Goal: Task Accomplishment & Management: Manage account settings

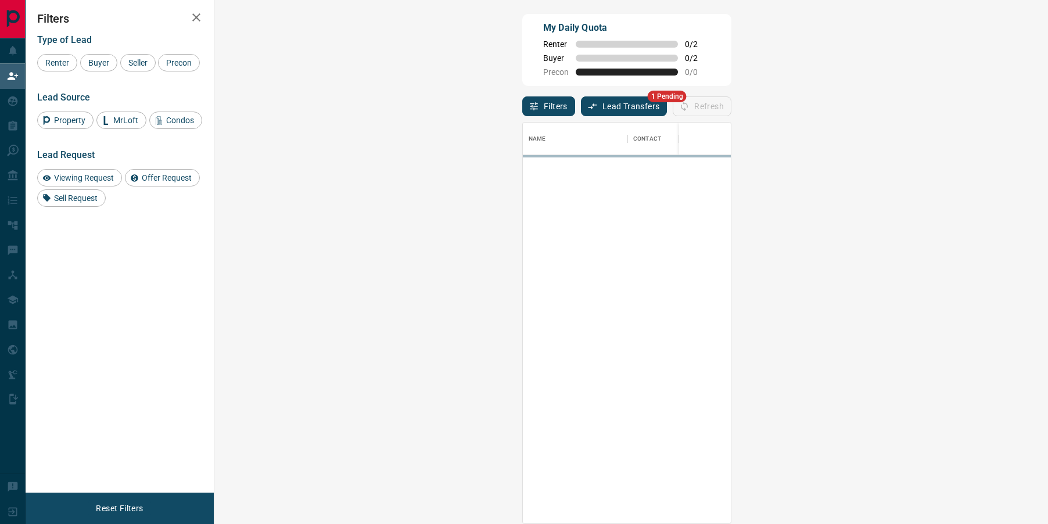
scroll to position [400, 809]
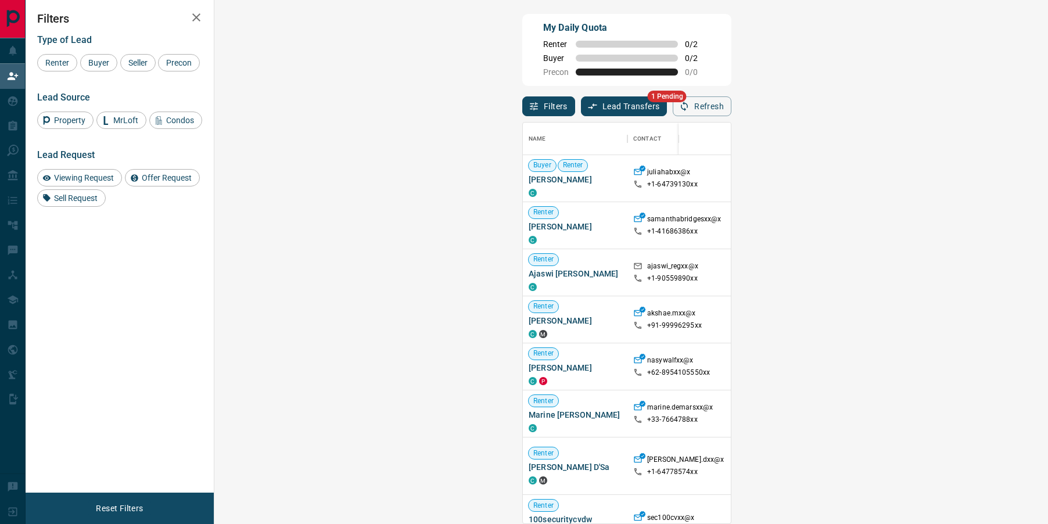
click at [581, 115] on button "Lead Transfers" at bounding box center [624, 106] width 87 height 20
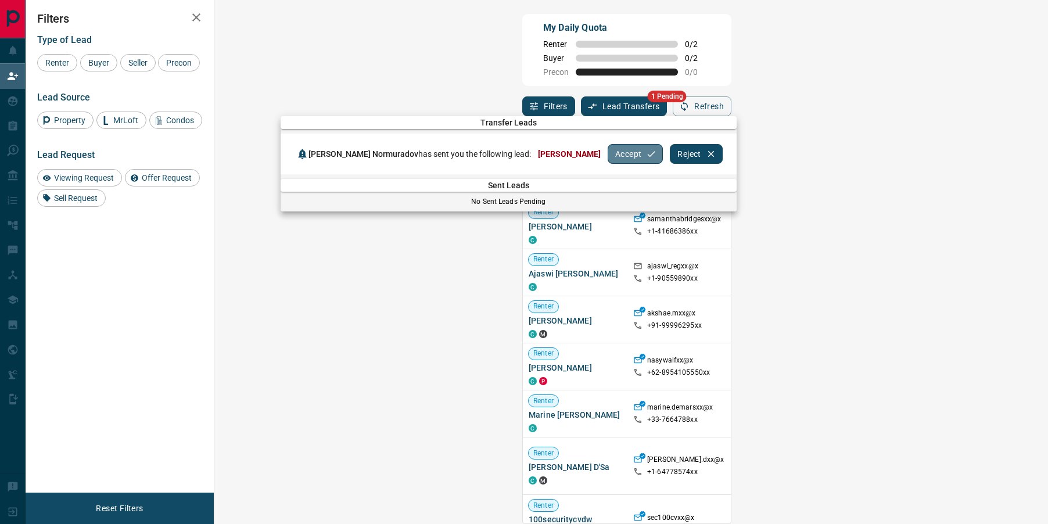
click at [608, 152] on button "Accept" at bounding box center [635, 154] width 55 height 20
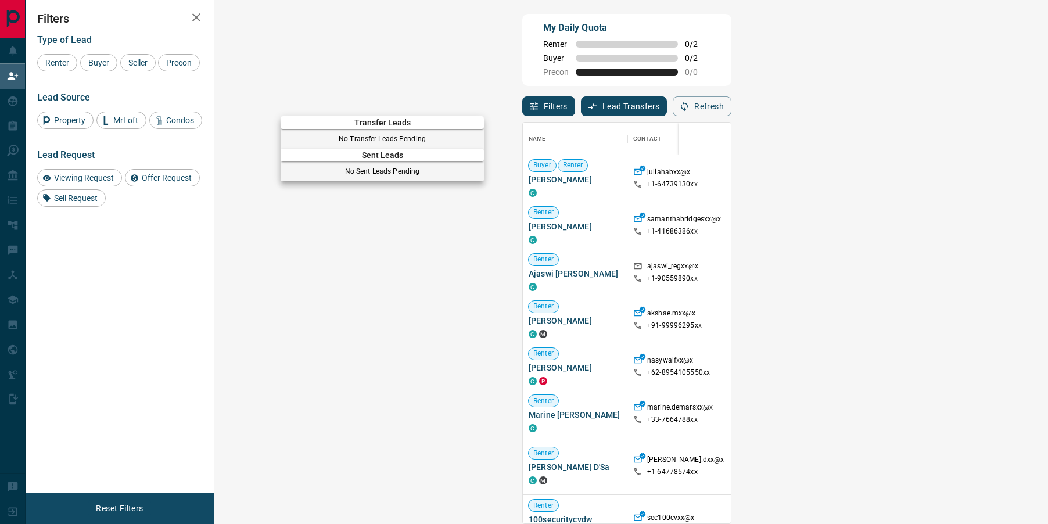
click at [573, 181] on div at bounding box center [524, 262] width 1048 height 524
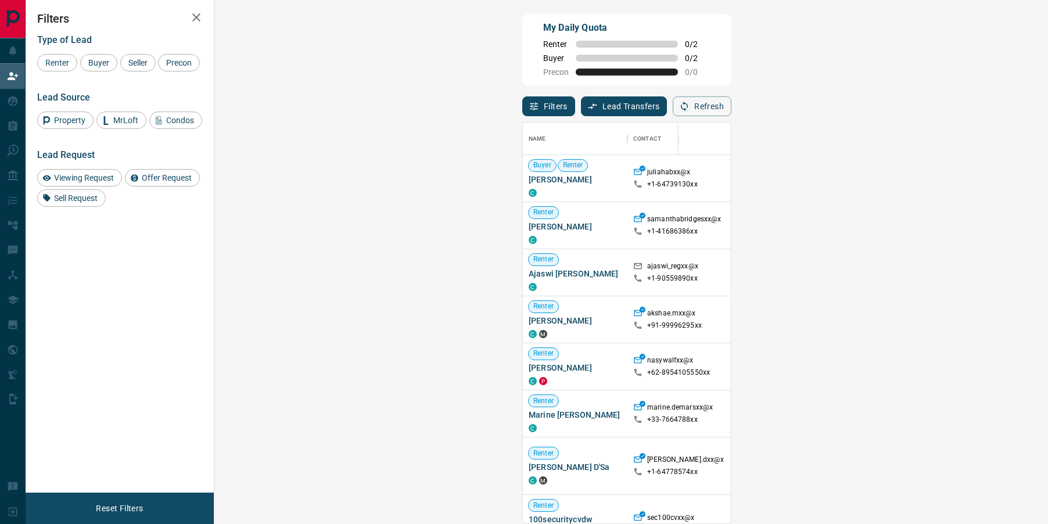
click at [971, 182] on span "Viewing Request ( 1 )" at bounding box center [1003, 179] width 64 height 12
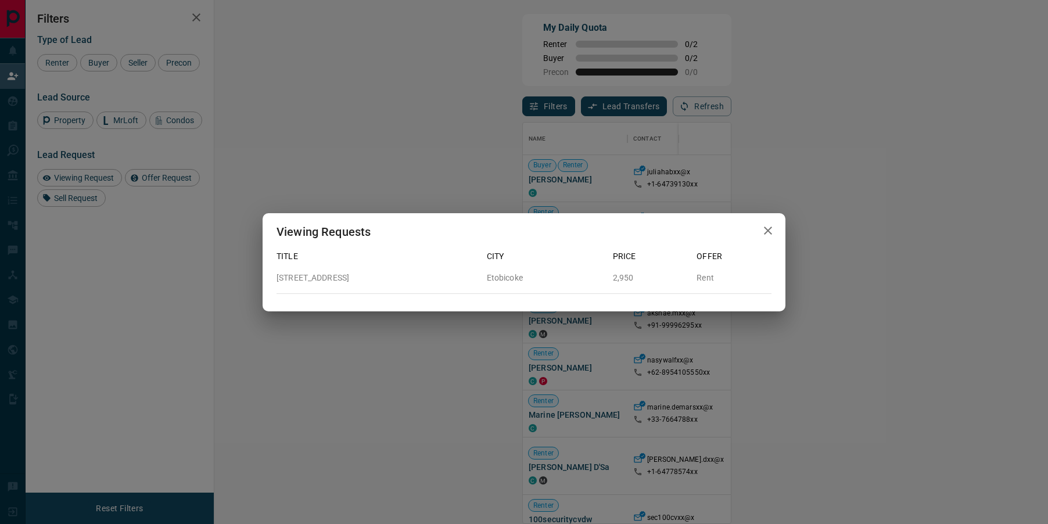
click at [813, 189] on div "Viewing Requests Title City Price Offer [STREET_ADDRESS]" at bounding box center [524, 262] width 1048 height 524
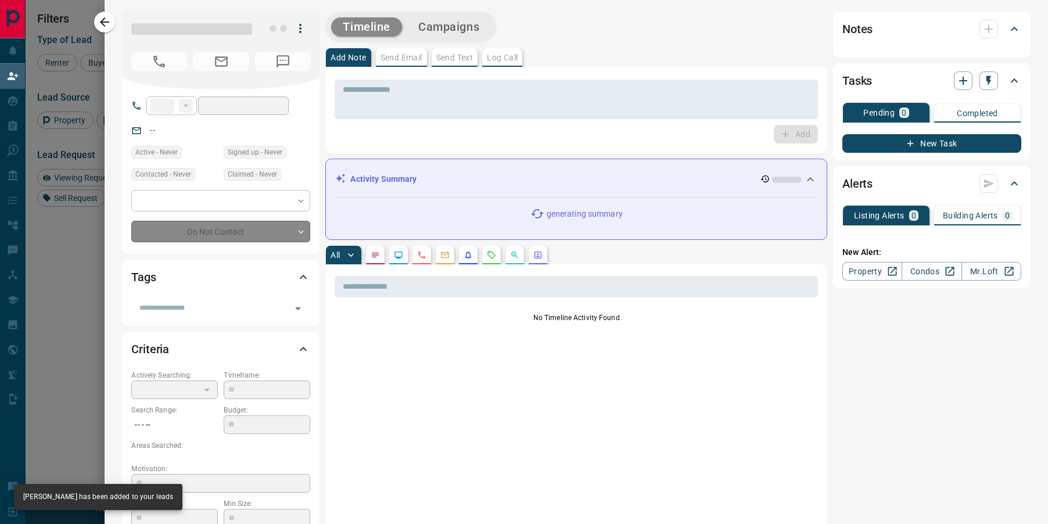
type input "**"
type input "**********"
type input "**"
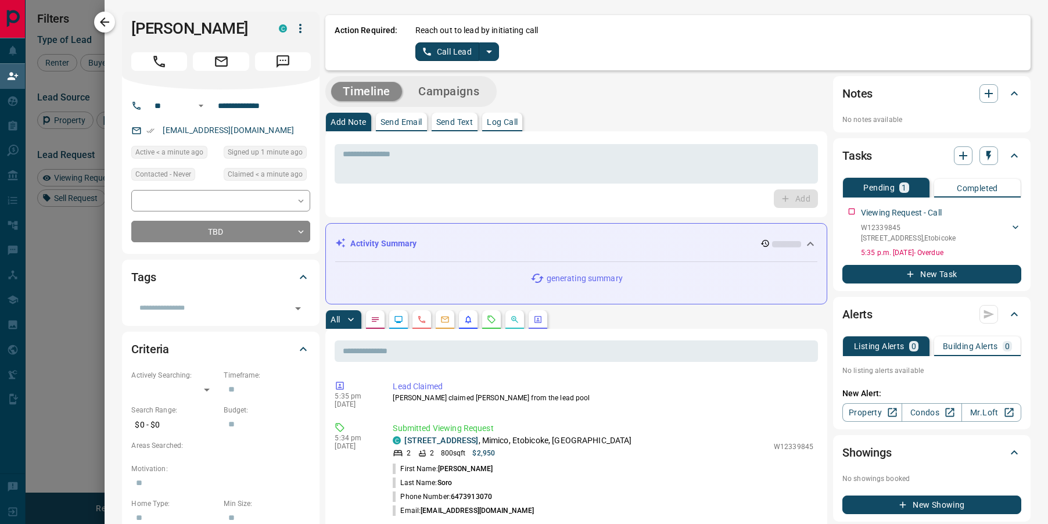
click at [110, 19] on icon "button" at bounding box center [105, 22] width 14 height 14
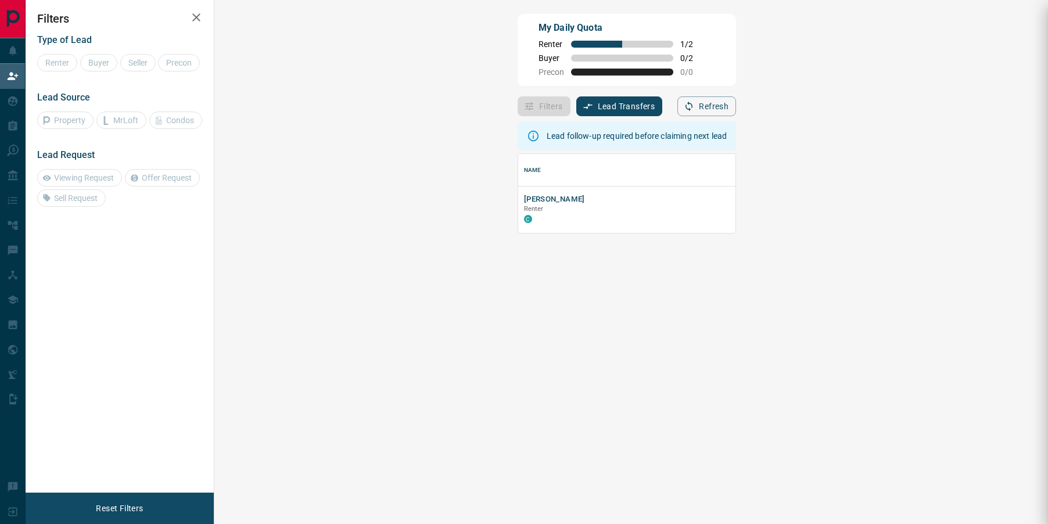
scroll to position [79, 809]
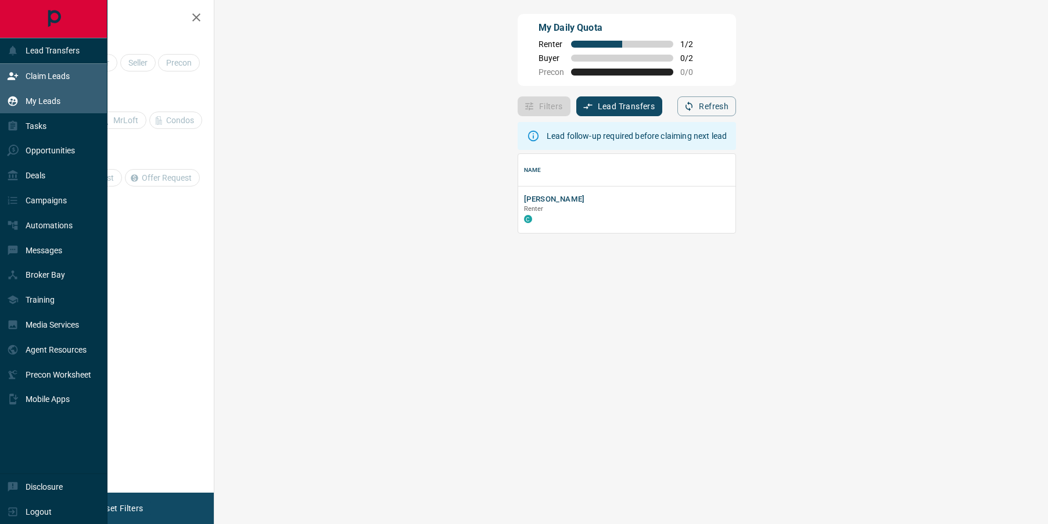
click at [20, 106] on div "My Leads" at bounding box center [33, 101] width 53 height 19
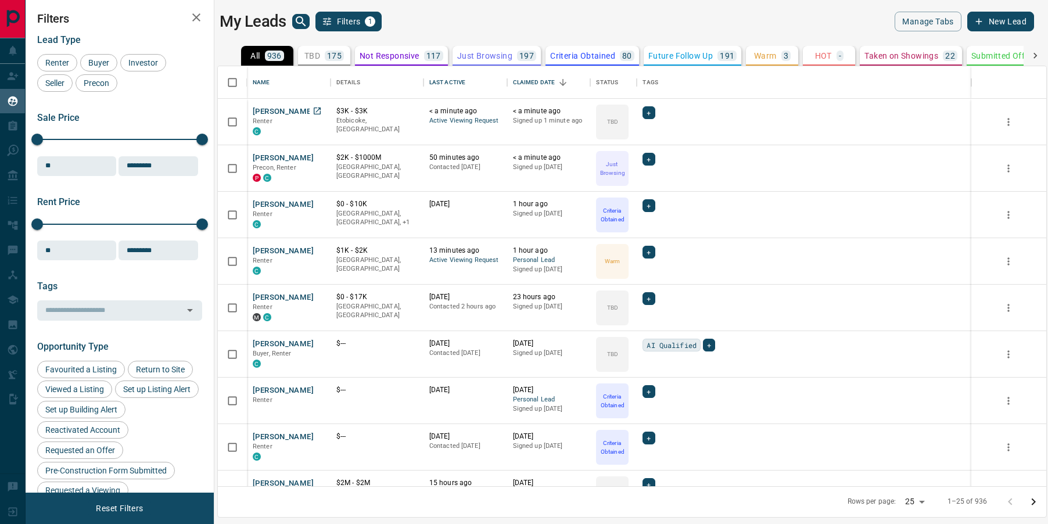
scroll to position [420, 828]
click at [279, 159] on button "[PERSON_NAME]" at bounding box center [283, 158] width 61 height 11
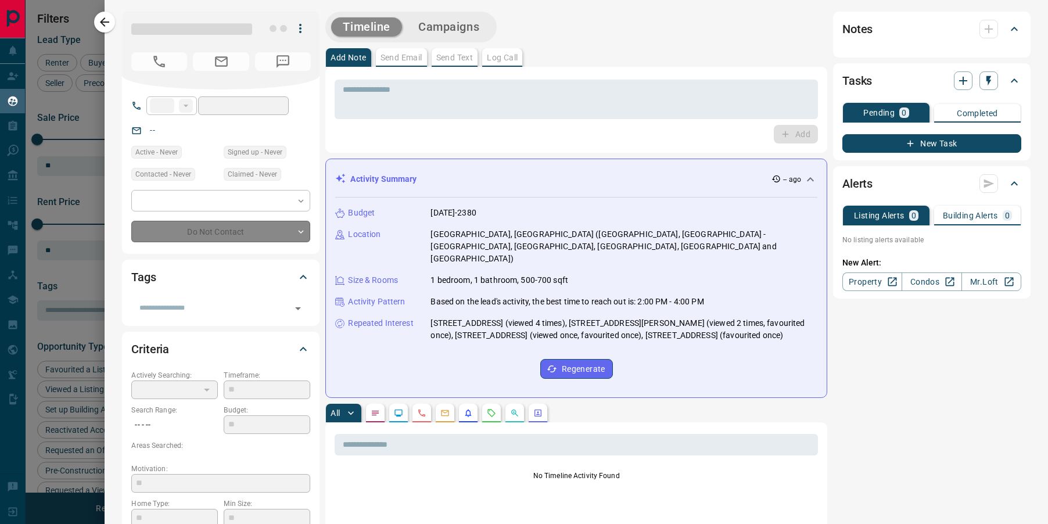
type input "**"
type input "**********"
type input "*"
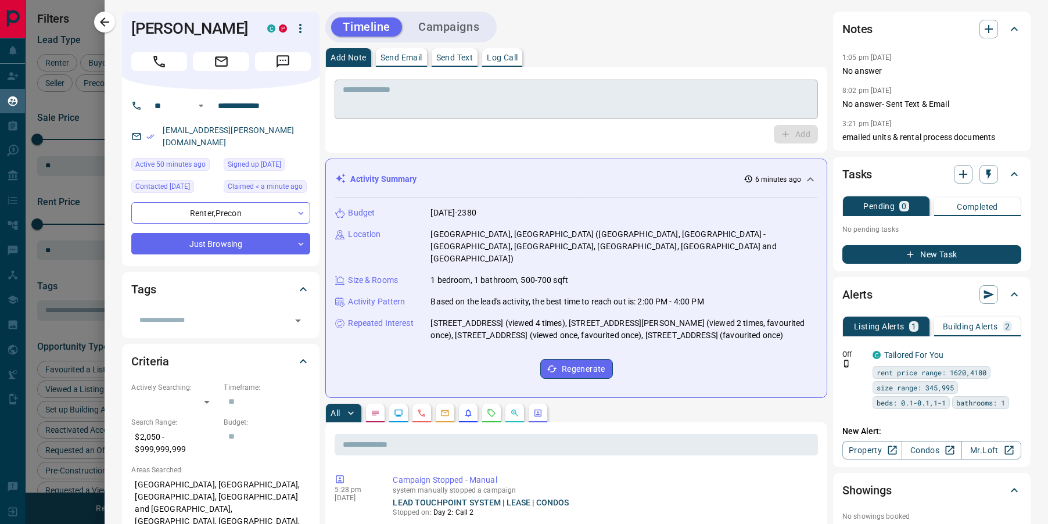
click at [387, 103] on textarea at bounding box center [576, 100] width 467 height 30
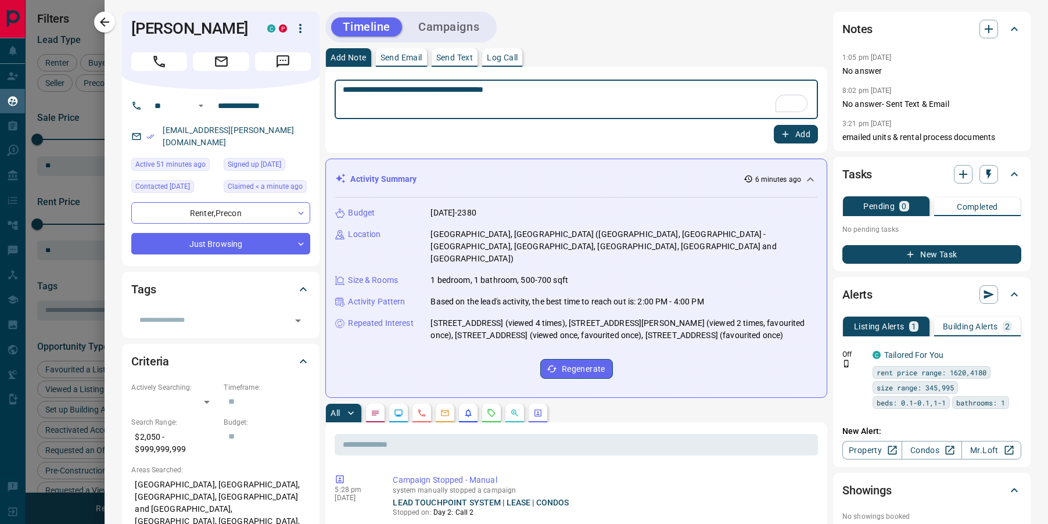
type textarea "**********"
click at [796, 139] on button "Add" at bounding box center [796, 134] width 44 height 19
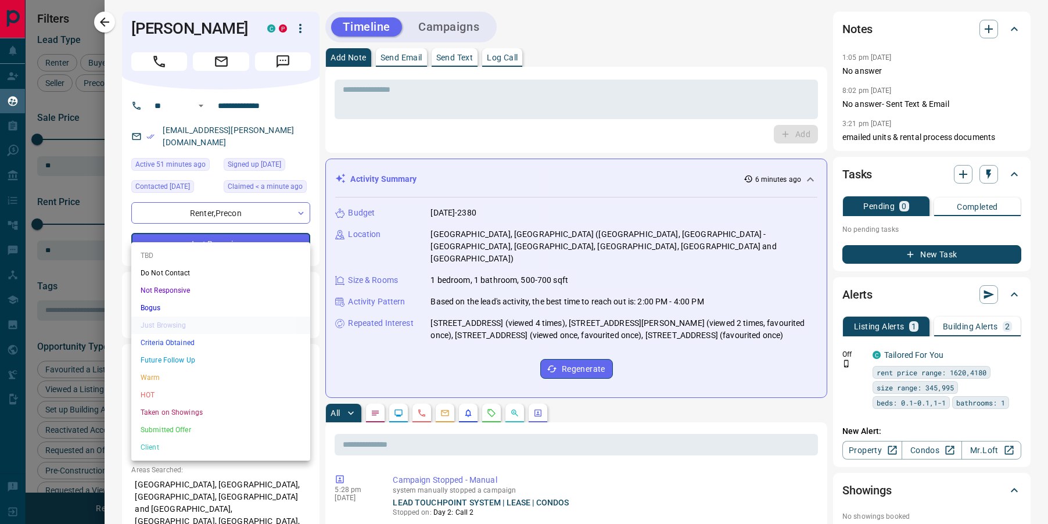
click at [293, 232] on body "Lead Transfers Claim Leads My Leads Tasks Opportunities Deals Campaigns Automat…" at bounding box center [524, 254] width 1048 height 509
click at [175, 340] on li "Criteria Obtained" at bounding box center [220, 342] width 179 height 17
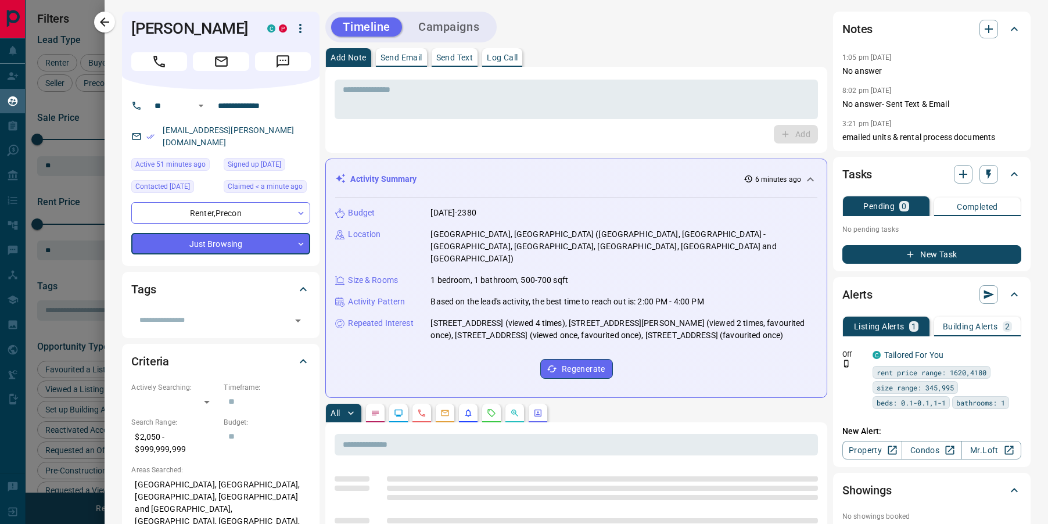
type input "*"
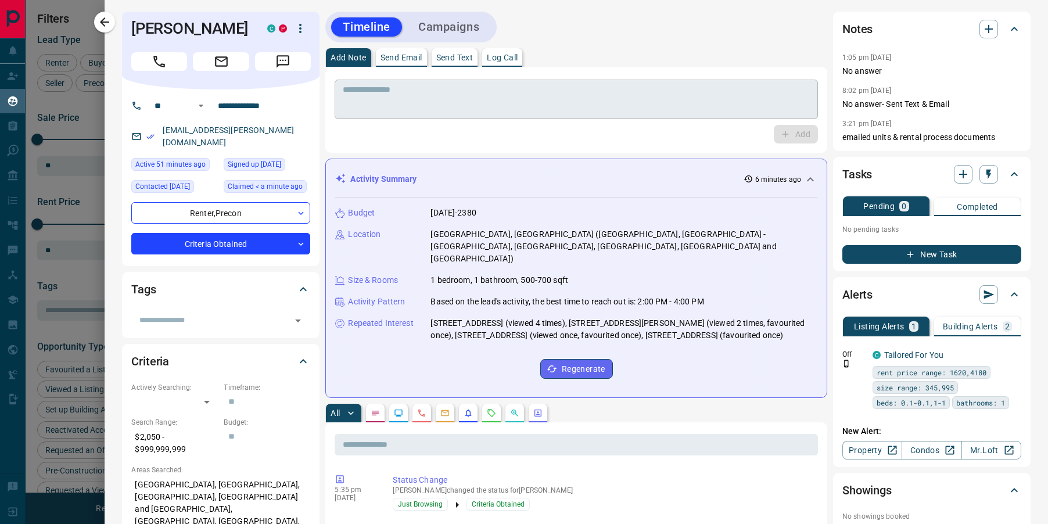
click at [443, 98] on textarea "To enrich screen reader interactions, please activate Accessibility in Grammarl…" at bounding box center [576, 100] width 467 height 30
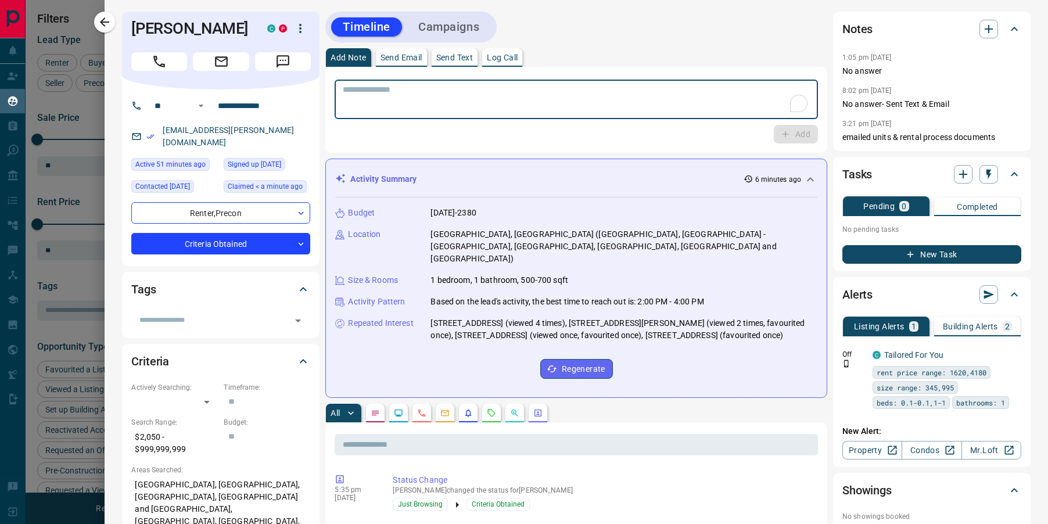
paste textarea "**********"
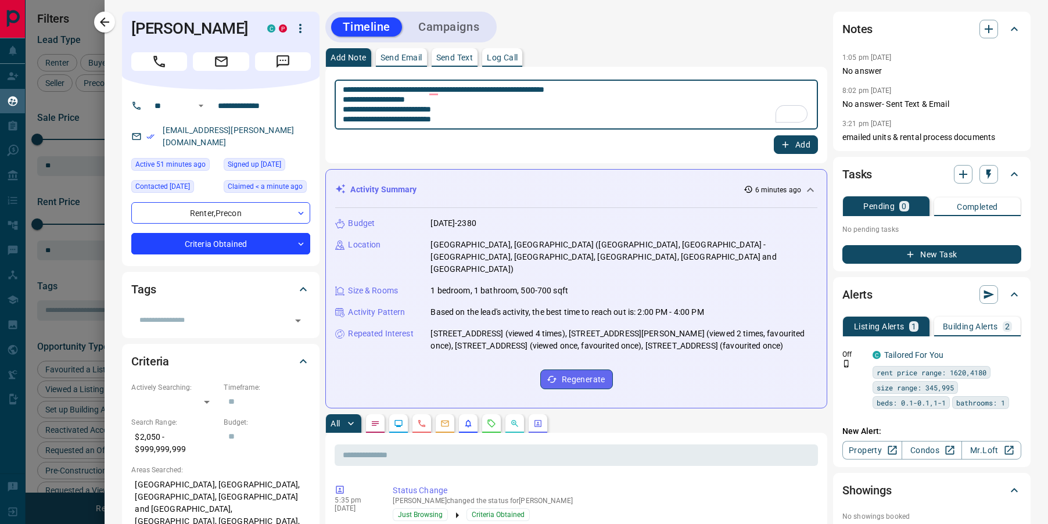
type textarea "**********"
click at [785, 150] on button "Add" at bounding box center [796, 144] width 44 height 19
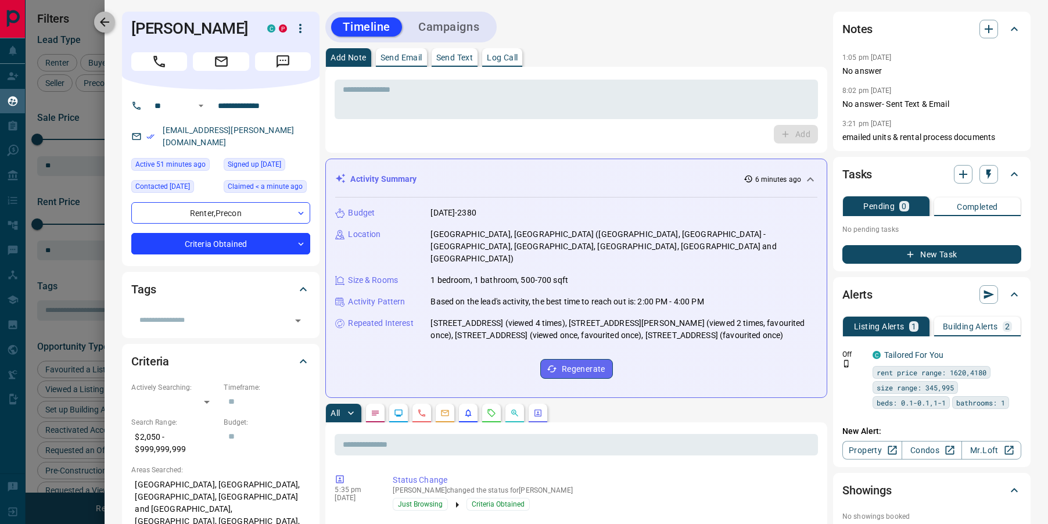
click at [102, 22] on icon "button" at bounding box center [104, 21] width 9 height 9
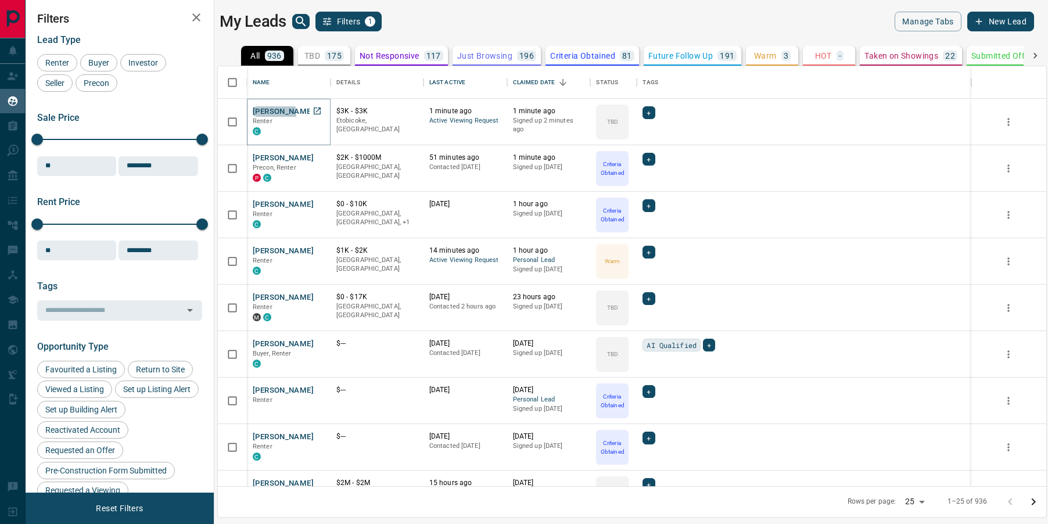
click at [274, 113] on button "[PERSON_NAME]" at bounding box center [283, 111] width 61 height 11
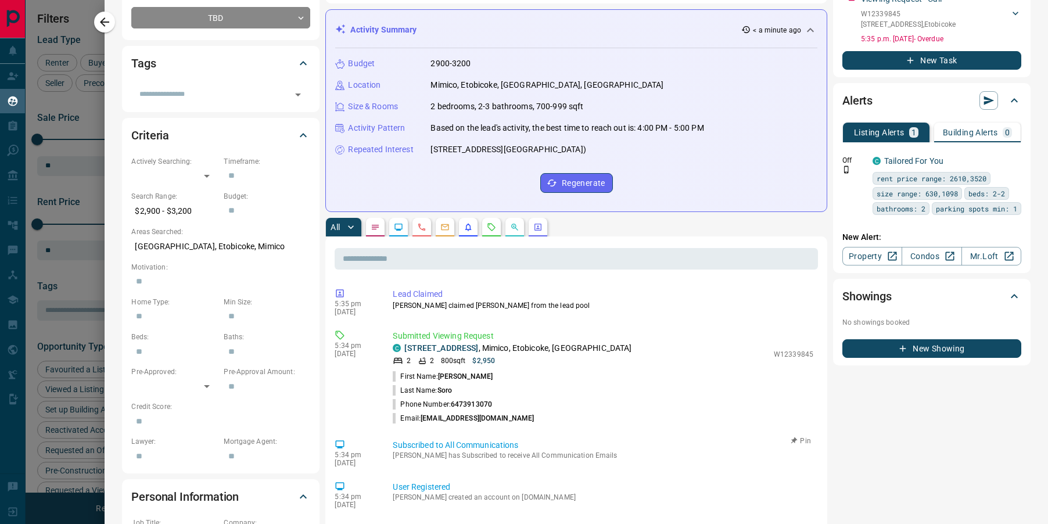
scroll to position [0, 0]
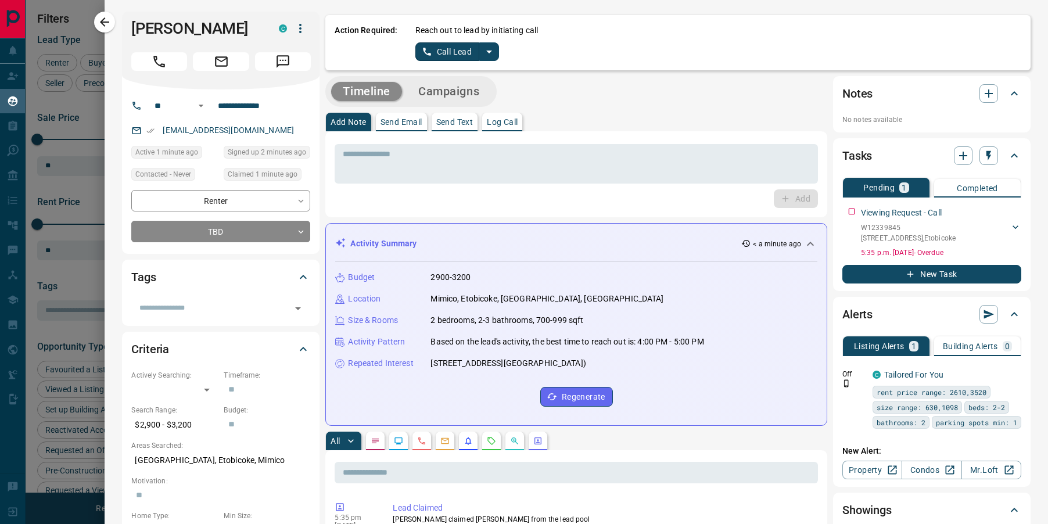
click at [489, 52] on icon "split button" at bounding box center [489, 52] width 6 height 3
click at [460, 94] on li "Log Manual Call" at bounding box center [456, 91] width 71 height 17
click at [451, 54] on button "Log Manual Call" at bounding box center [453, 51] width 77 height 19
click at [422, 55] on button "Yes" at bounding box center [426, 51] width 23 height 18
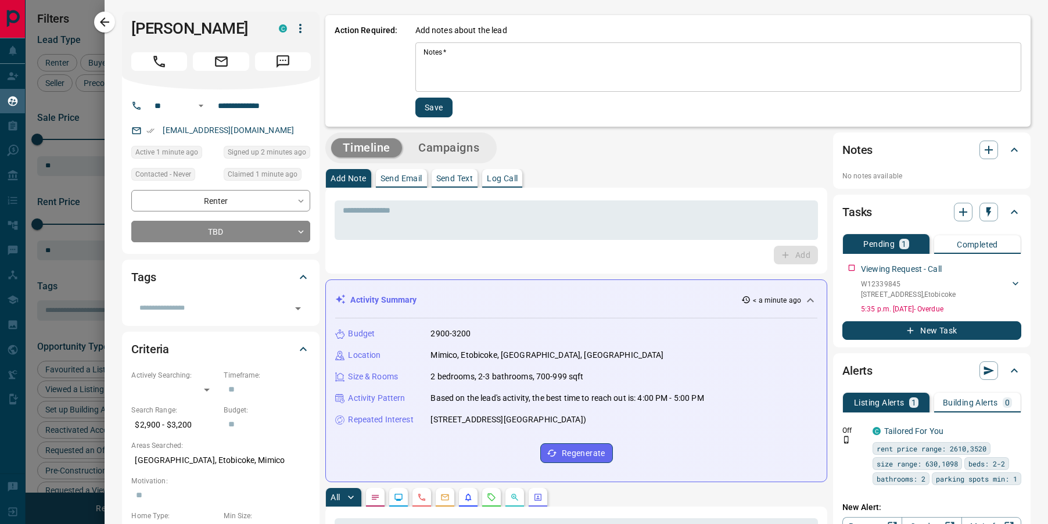
click at [455, 66] on textarea "Notes   *" at bounding box center [718, 67] width 590 height 39
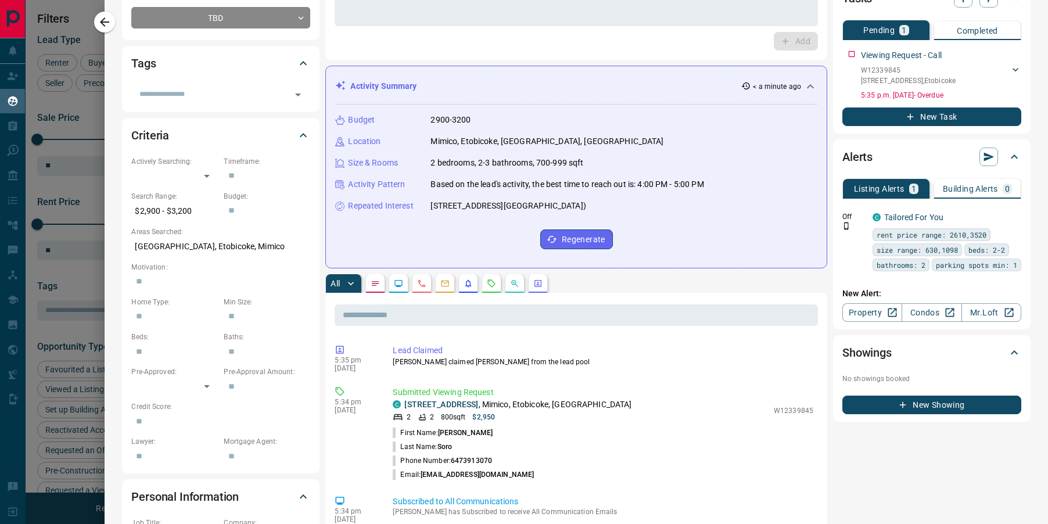
scroll to position [218, 0]
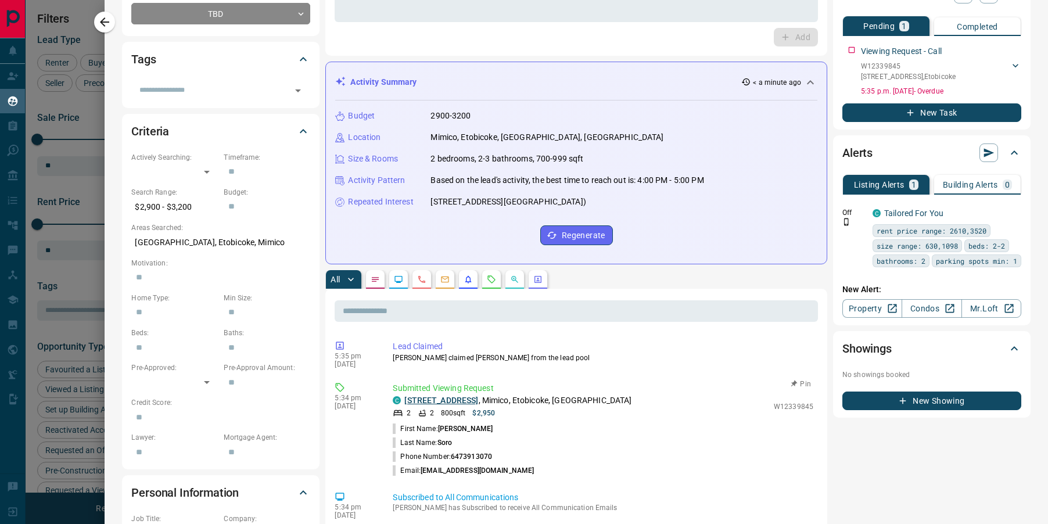
click at [467, 400] on link "[STREET_ADDRESS]" at bounding box center [441, 400] width 74 height 9
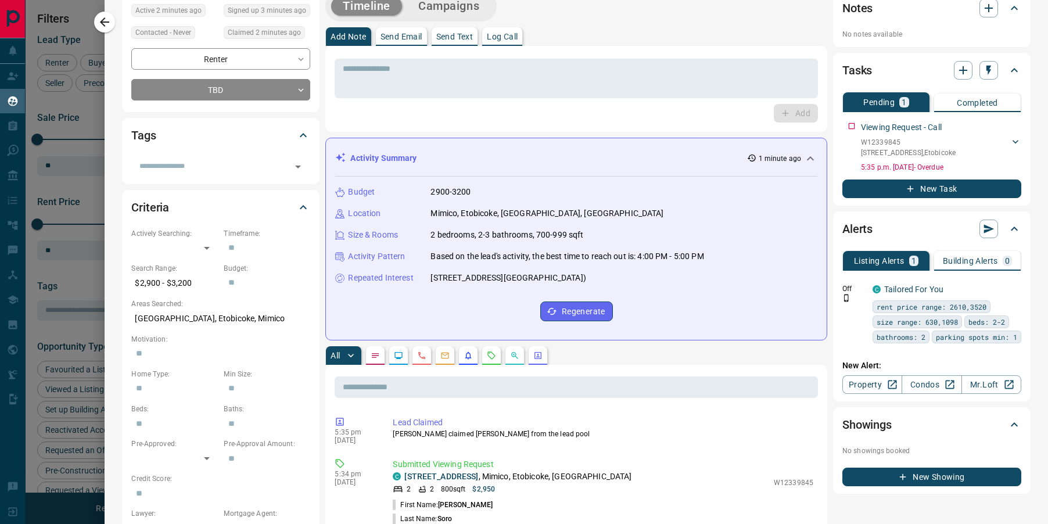
scroll to position [0, 0]
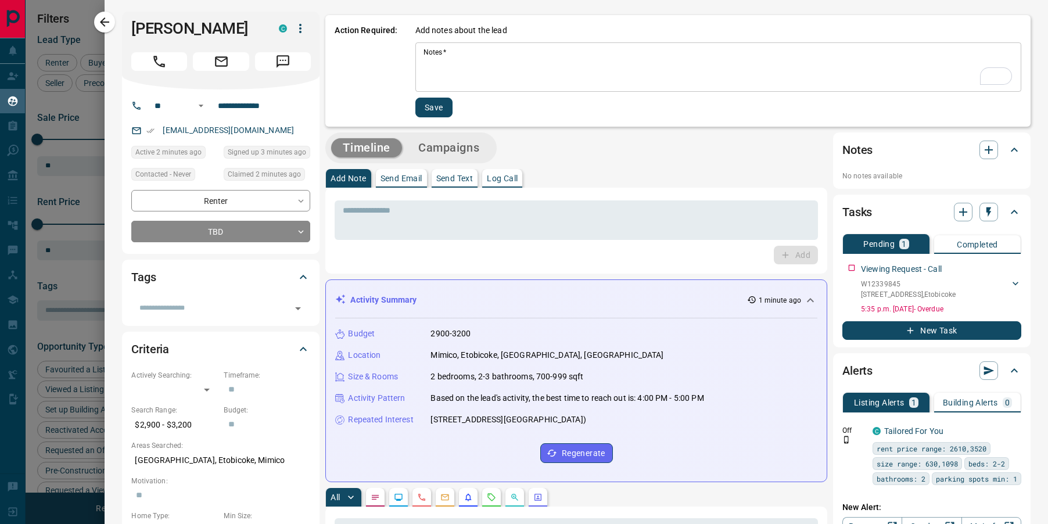
click at [466, 68] on textarea "Notes   *" at bounding box center [718, 67] width 590 height 39
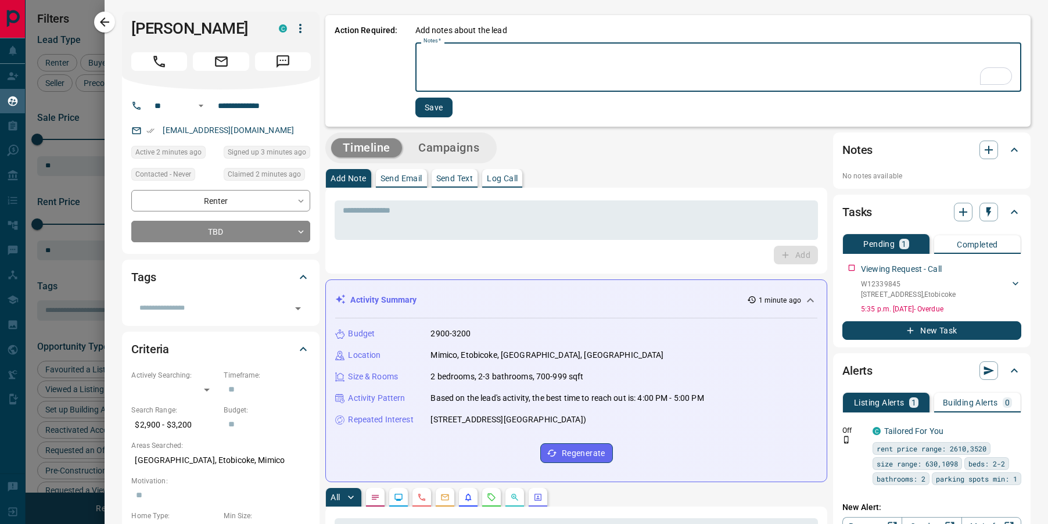
click at [466, 68] on textarea "Notes   *" at bounding box center [718, 67] width 590 height 39
type textarea "**********"
click at [423, 110] on button "Save" at bounding box center [432, 108] width 37 height 20
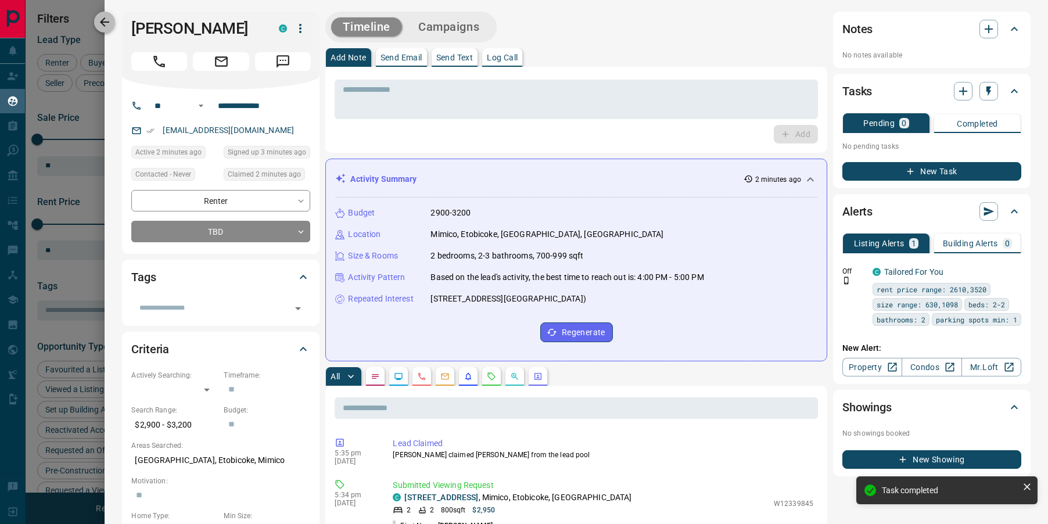
click at [107, 20] on icon "button" at bounding box center [105, 22] width 14 height 14
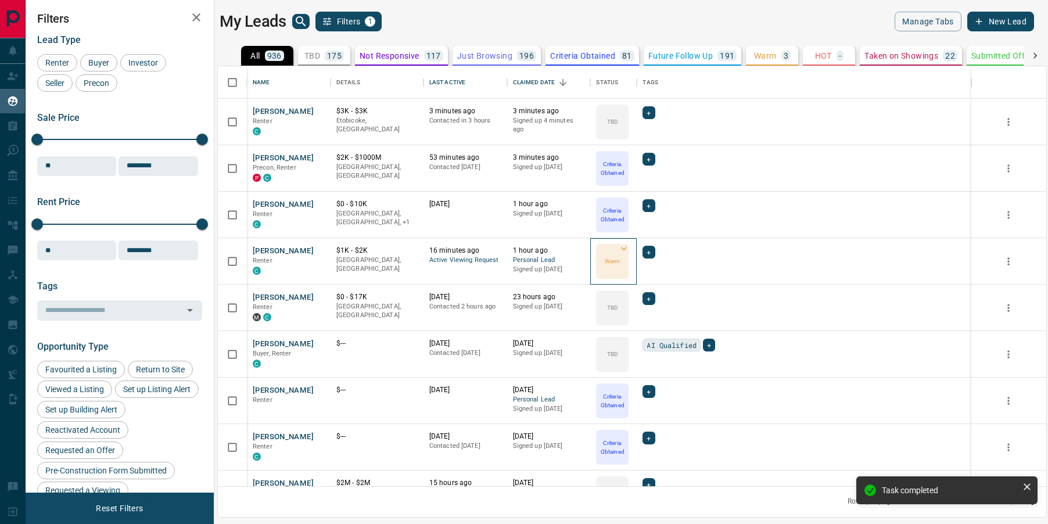
click at [625, 251] on icon at bounding box center [624, 249] width 12 height 12
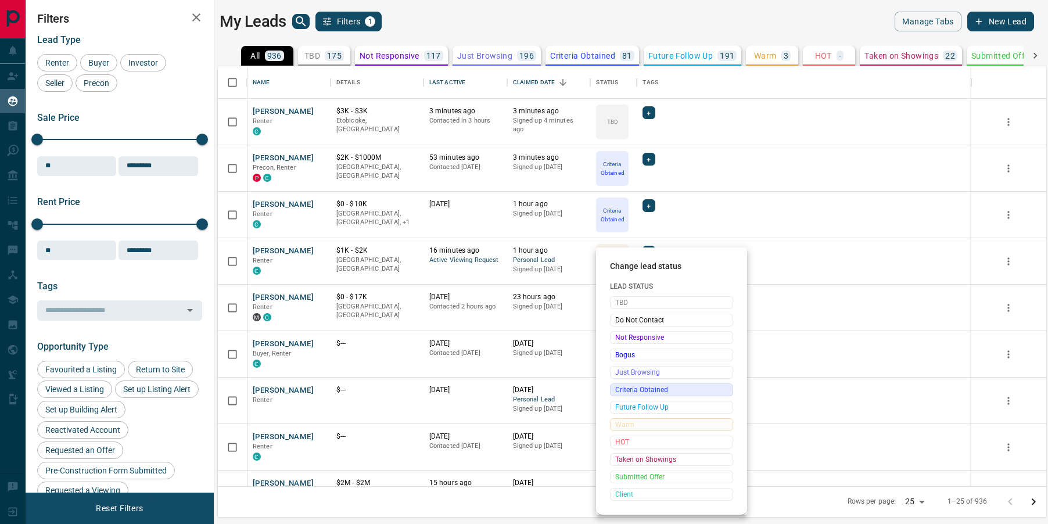
click at [618, 392] on span "Criteria Obtained" at bounding box center [671, 390] width 113 height 12
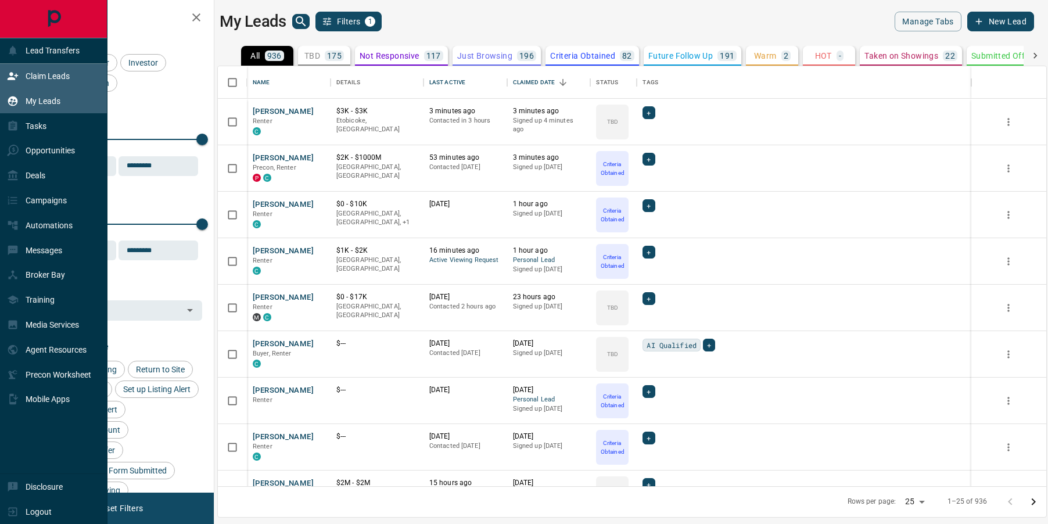
click at [12, 79] on icon at bounding box center [13, 76] width 10 height 8
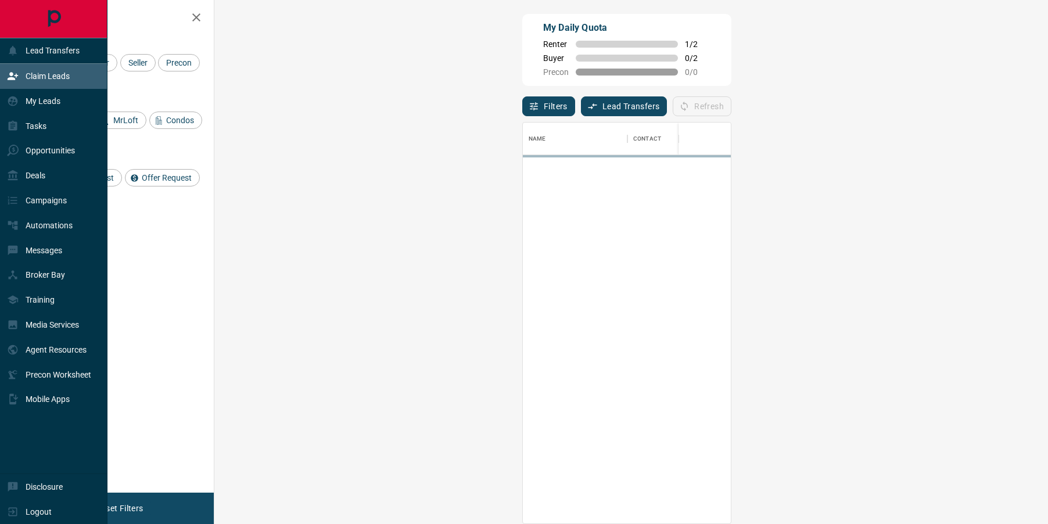
scroll to position [400, 809]
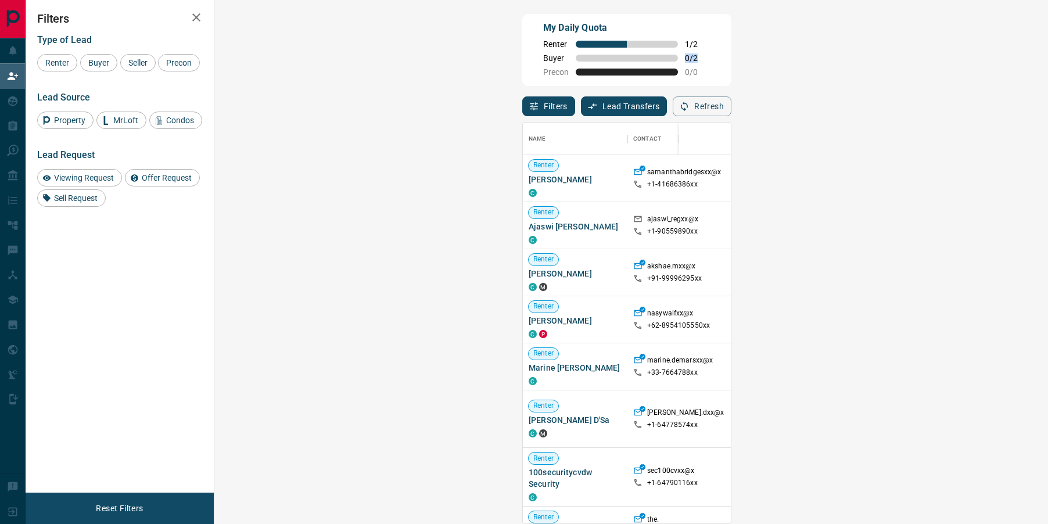
click at [581, 53] on div "My Daily Quota Renter 1 / 2 Buyer 0 / 2 Precon 0 / 0" at bounding box center [626, 50] width 209 height 72
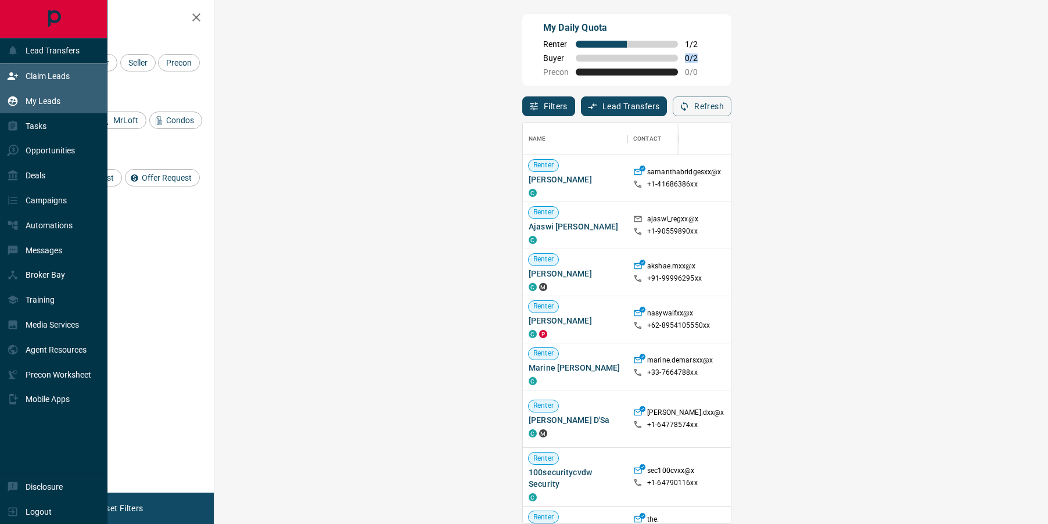
click at [10, 105] on icon at bounding box center [13, 101] width 10 height 10
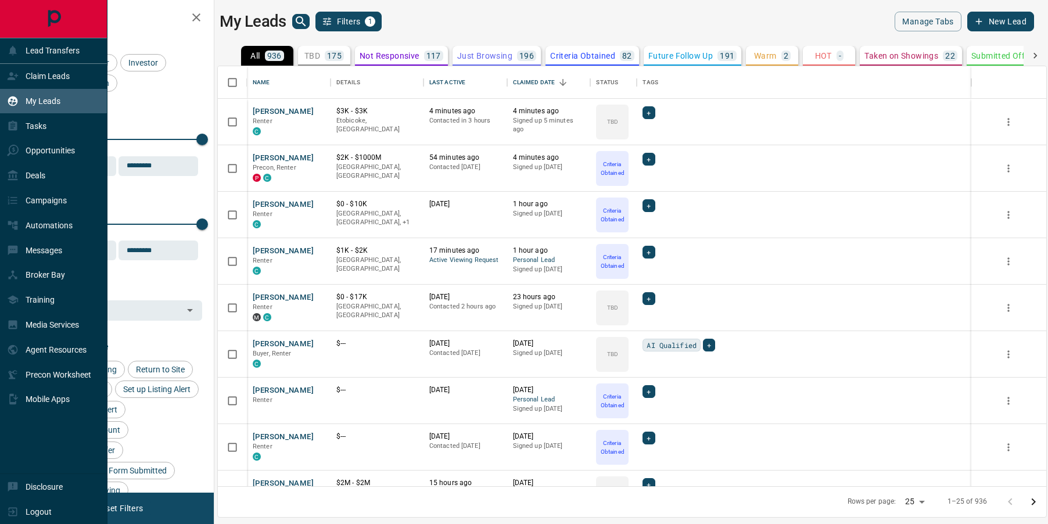
scroll to position [420, 828]
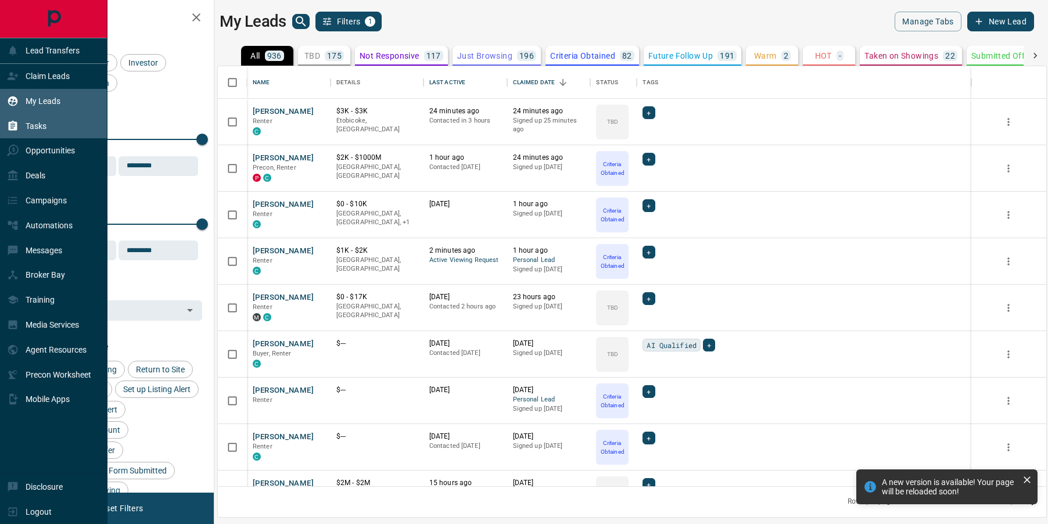
click at [13, 128] on icon at bounding box center [13, 126] width 12 height 12
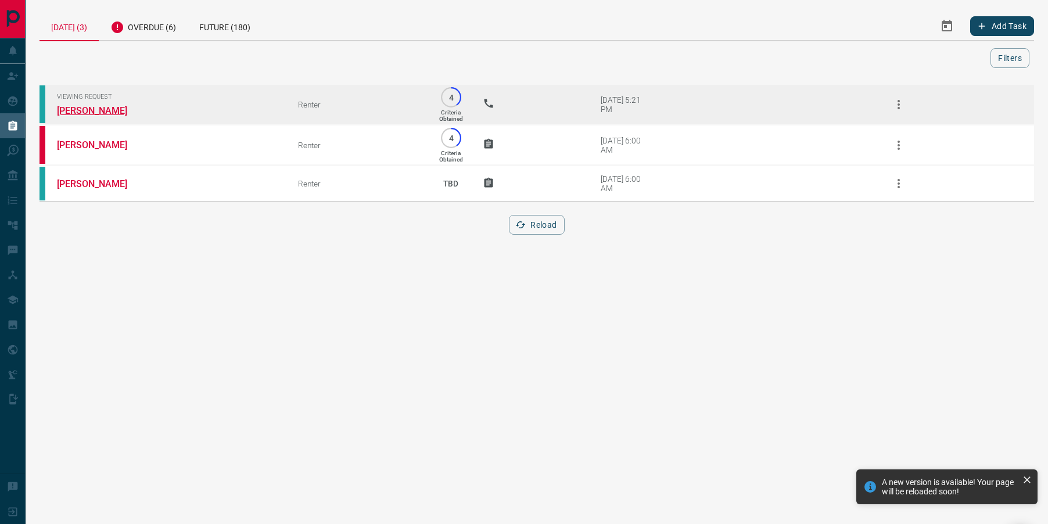
click at [89, 109] on link "[PERSON_NAME]" at bounding box center [100, 110] width 87 height 11
